Goal: Information Seeking & Learning: Learn about a topic

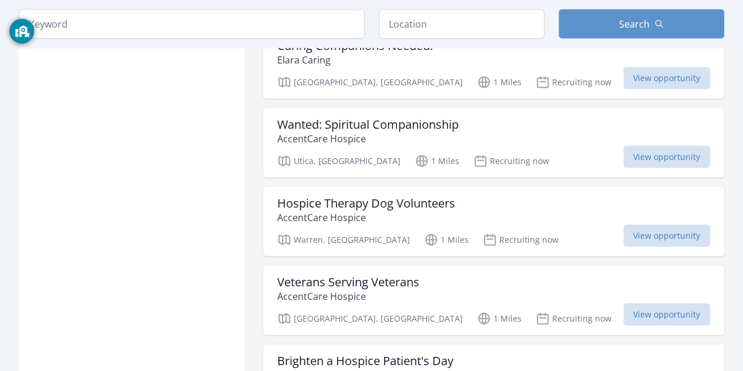
scroll to position [1410, 0]
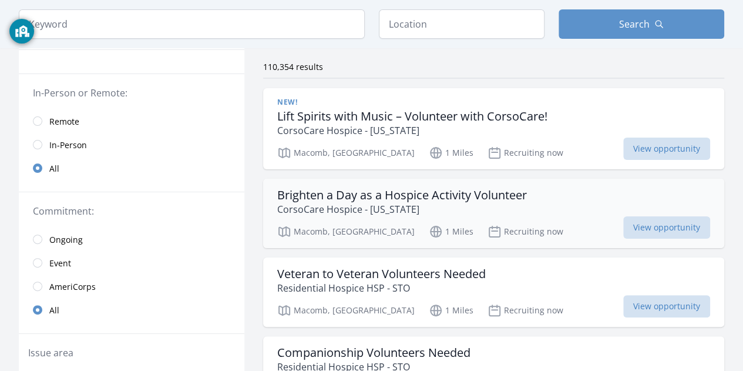
scroll to position [85, 0]
click at [641, 300] on span "View opportunity" at bounding box center [666, 305] width 87 height 22
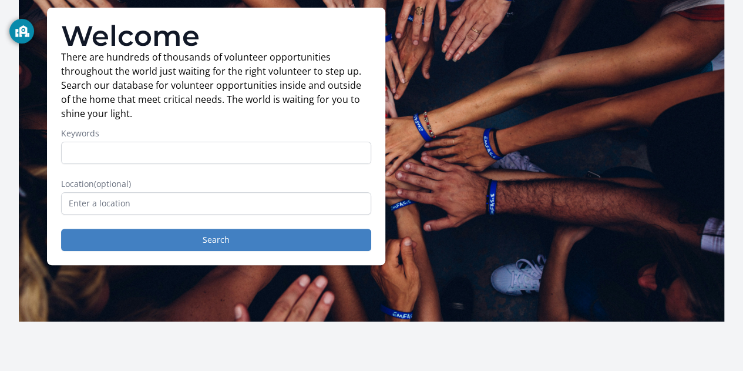
scroll to position [88, 0]
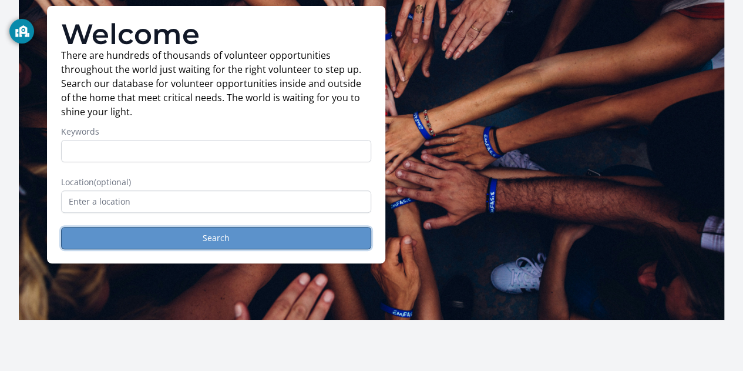
click at [302, 244] on button "Search" at bounding box center [216, 238] width 310 height 22
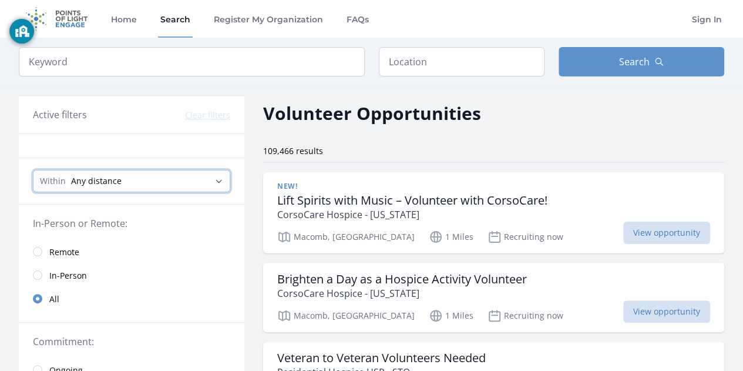
click at [227, 184] on select "Any distance , 5 Miles , 20 Miles , 50 Miles , 100 Miles" at bounding box center [131, 181] width 197 height 22
select select "8046"
click at [33, 170] on select "Any distance , 5 Miles , 20 Miles , 50 Miles , 100 Miles" at bounding box center [131, 181] width 197 height 22
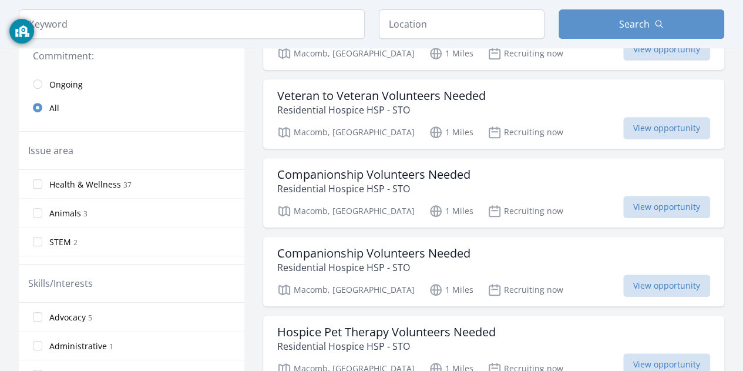
scroll to position [263, 0]
click at [144, 238] on label "STEM 2" at bounding box center [132, 240] width 226 height 23
click at [42, 238] on input "STEM 2" at bounding box center [37, 240] width 9 height 9
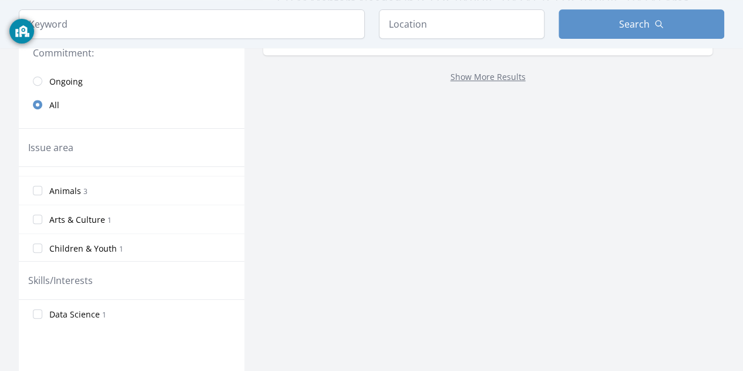
scroll to position [267, 0]
click at [51, 241] on span "Children & Youth" at bounding box center [83, 246] width 68 height 12
click at [42, 241] on input "Children & Youth 1" at bounding box center [37, 245] width 9 height 9
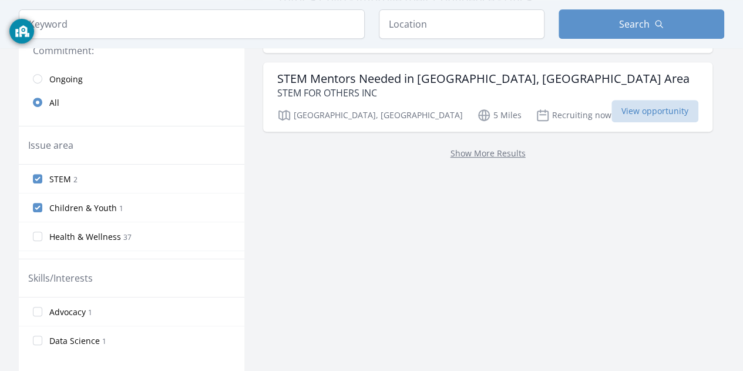
scroll to position [230, 0]
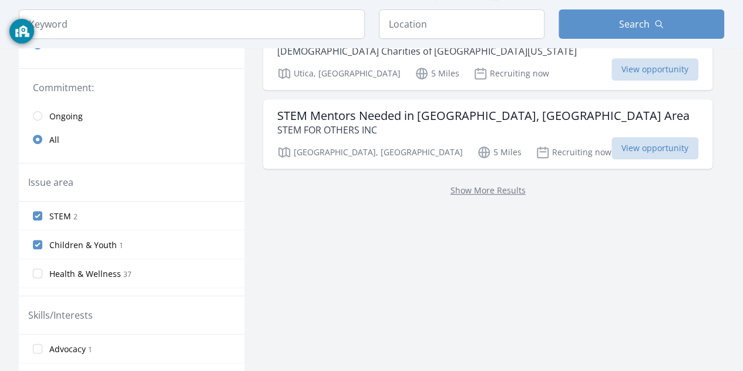
click at [73, 239] on span "Children & Youth" at bounding box center [83, 245] width 68 height 12
click at [42, 240] on input "Children & Youth 1" at bounding box center [37, 244] width 9 height 9
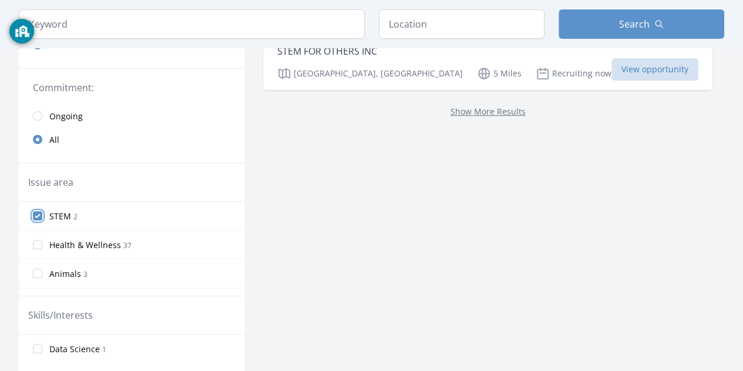
click at [39, 215] on input "STEM 2" at bounding box center [37, 215] width 9 height 9
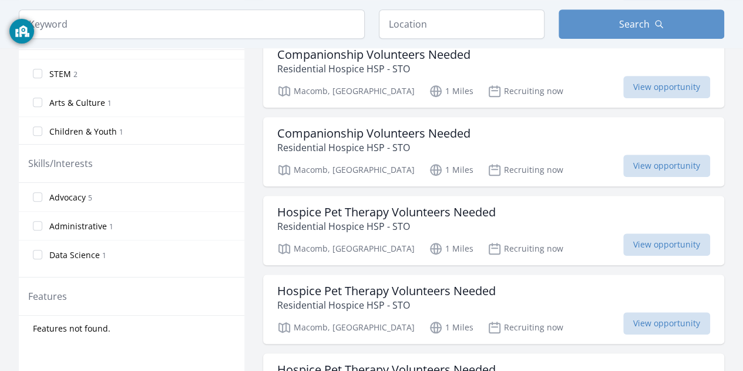
scroll to position [384, 0]
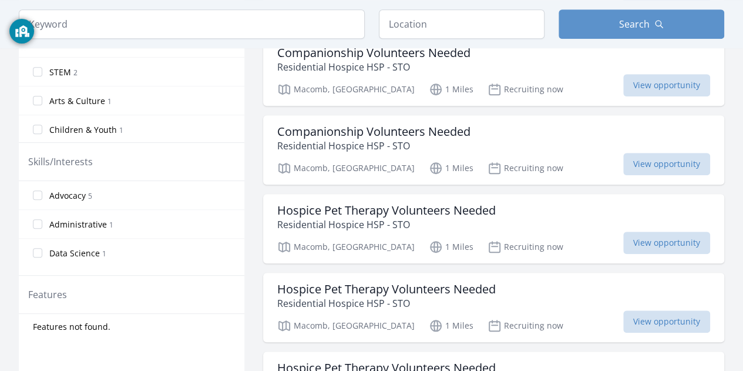
click at [91, 191] on span "5" at bounding box center [90, 196] width 4 height 10
click at [42, 190] on input "Advocacy 5" at bounding box center [37, 194] width 9 height 9
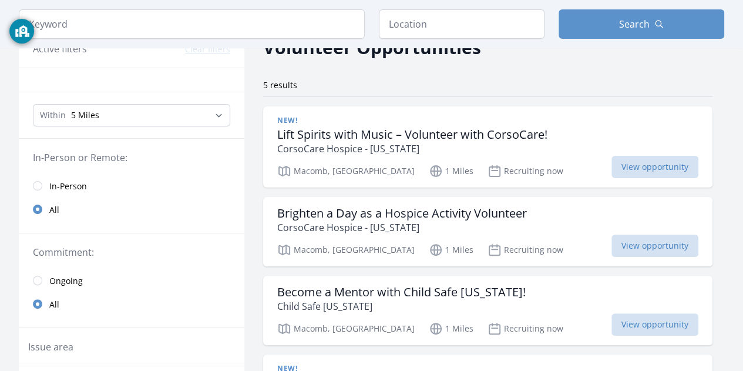
scroll to position [0, 0]
